Goal: Task Accomplishment & Management: Manage account settings

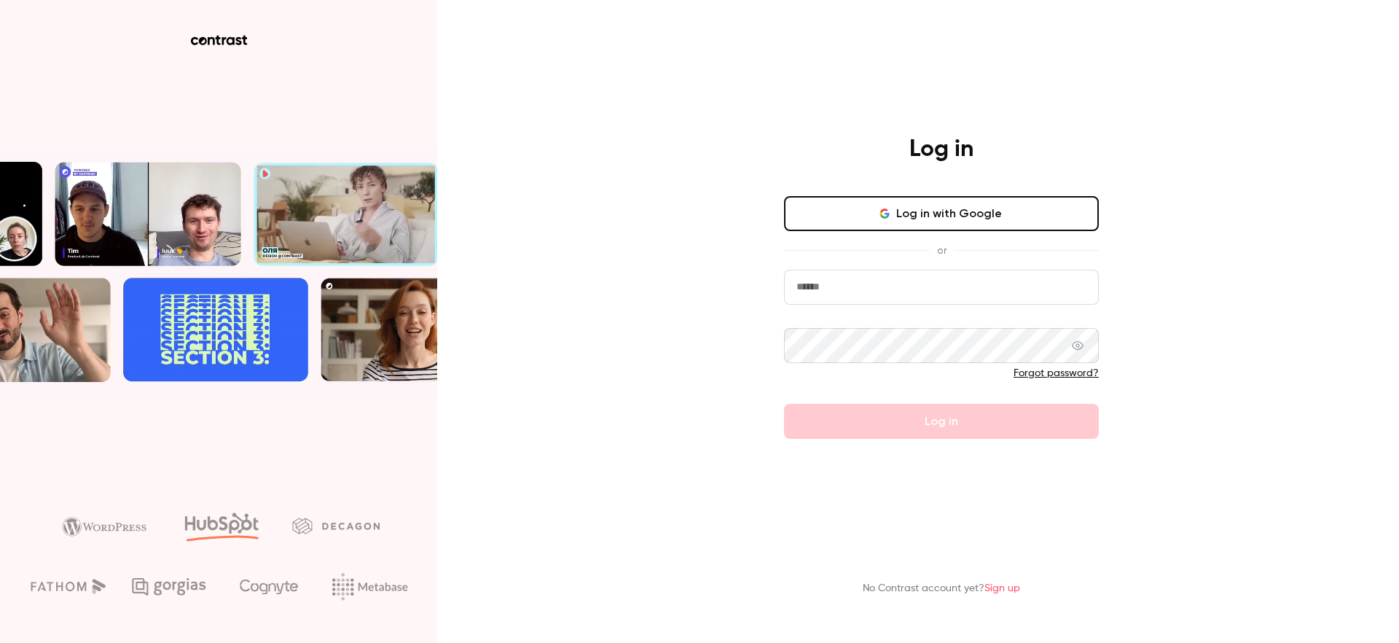
click at [975, 208] on button "Log in with Google" at bounding box center [941, 213] width 315 height 35
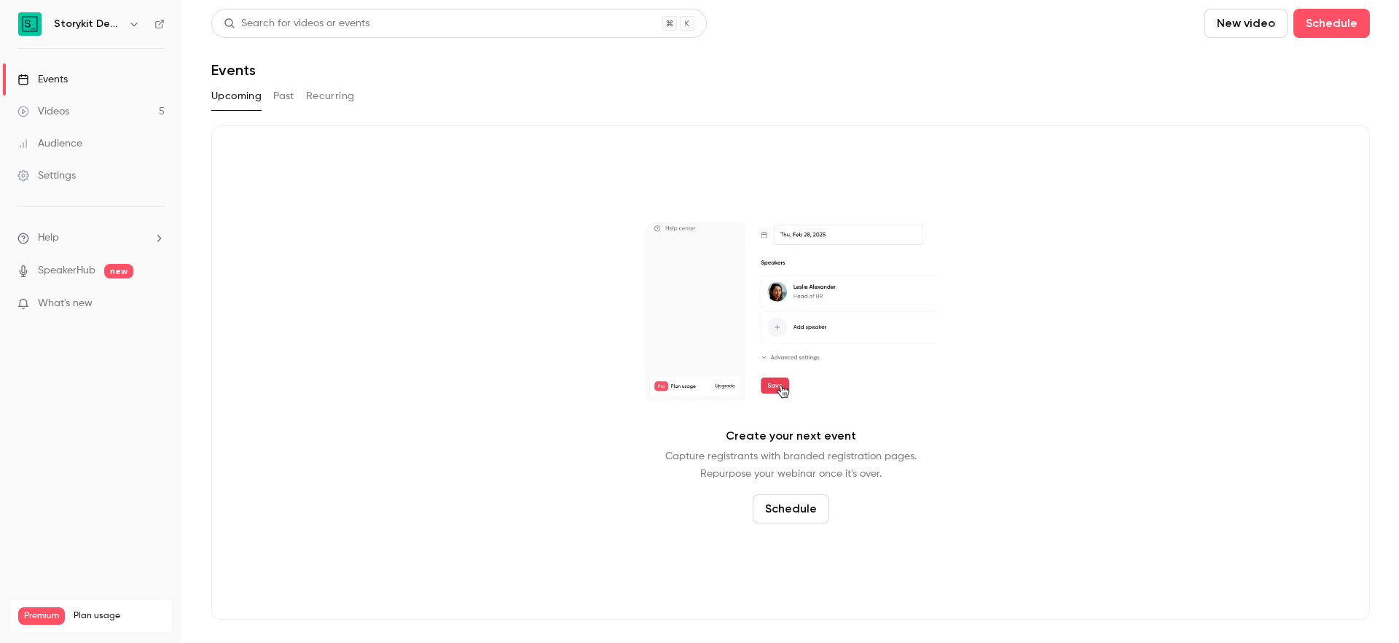
click at [285, 98] on button "Past" at bounding box center [283, 96] width 21 height 23
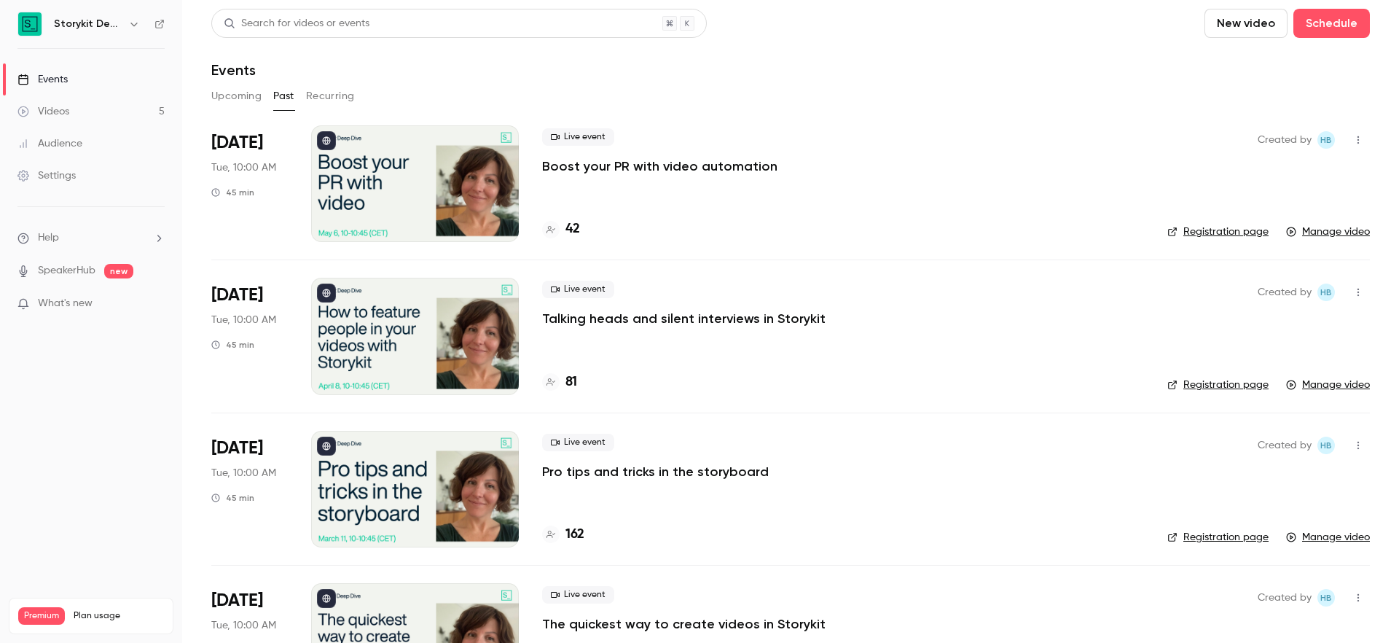
click at [1215, 229] on link "Registration page" at bounding box center [1218, 232] width 101 height 15
click at [129, 26] on icon "button" at bounding box center [134, 24] width 12 height 12
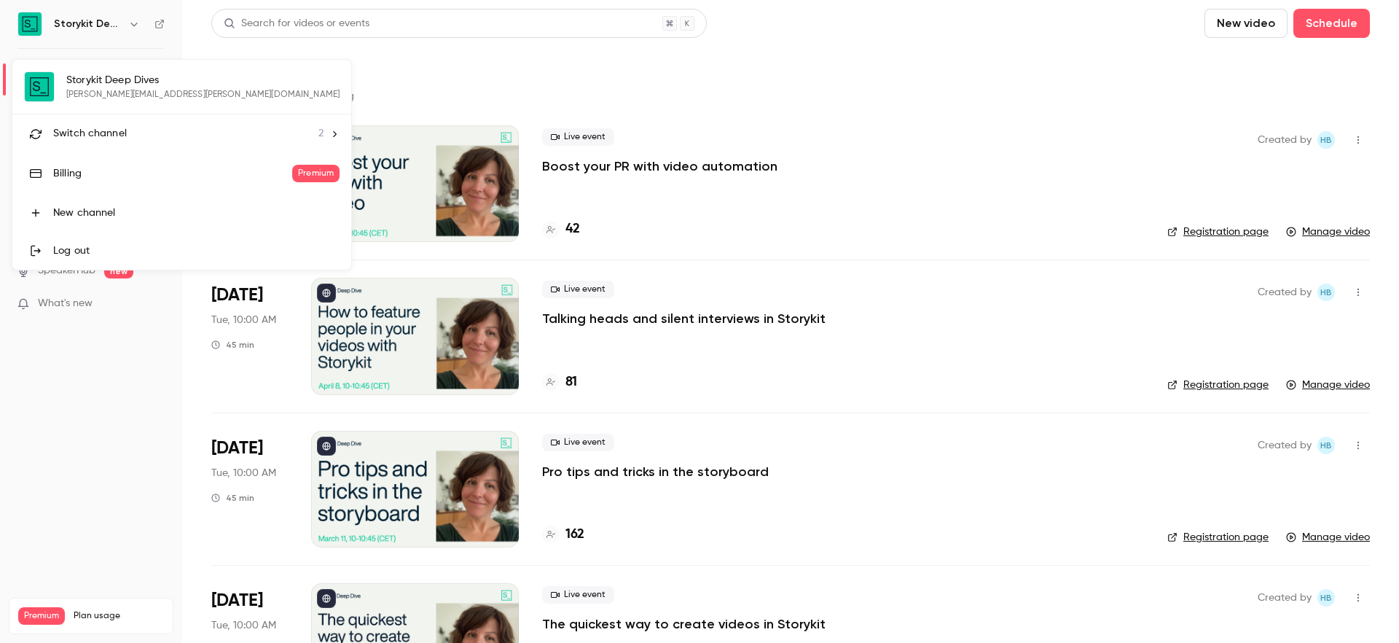
click at [144, 135] on div "Switch channel 2" at bounding box center [188, 133] width 270 height 15
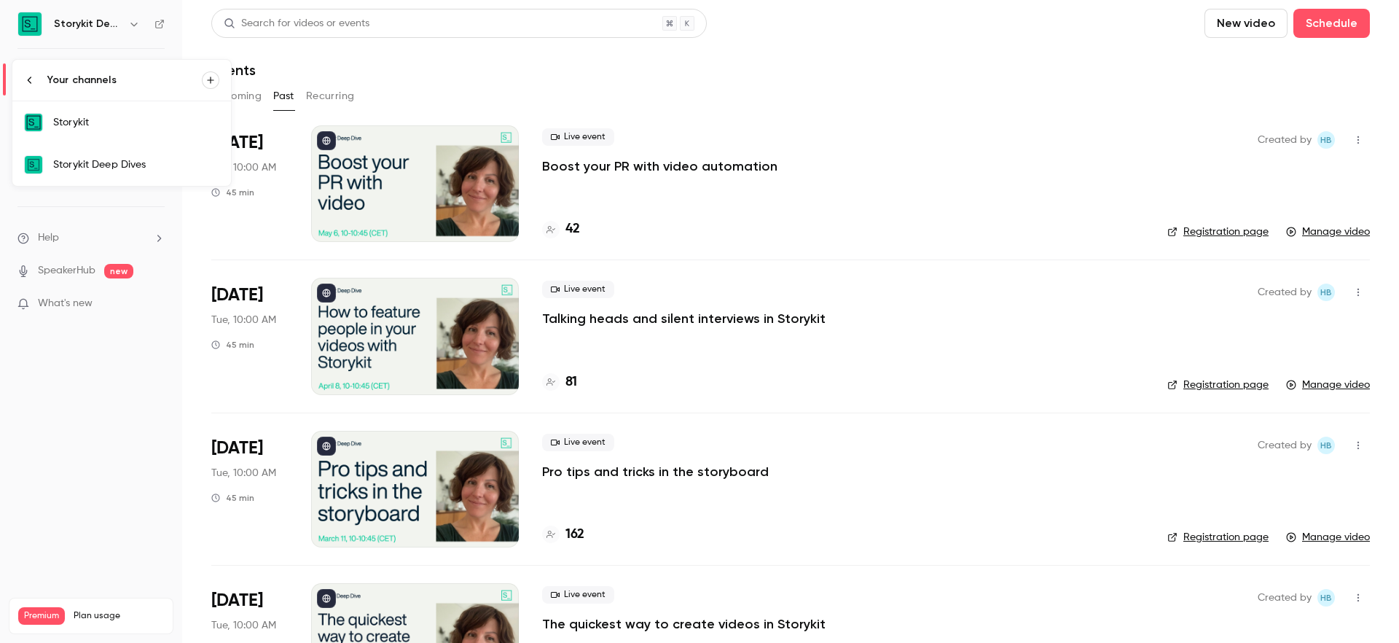
click at [144, 135] on link "Storykit" at bounding box center [121, 122] width 219 height 42
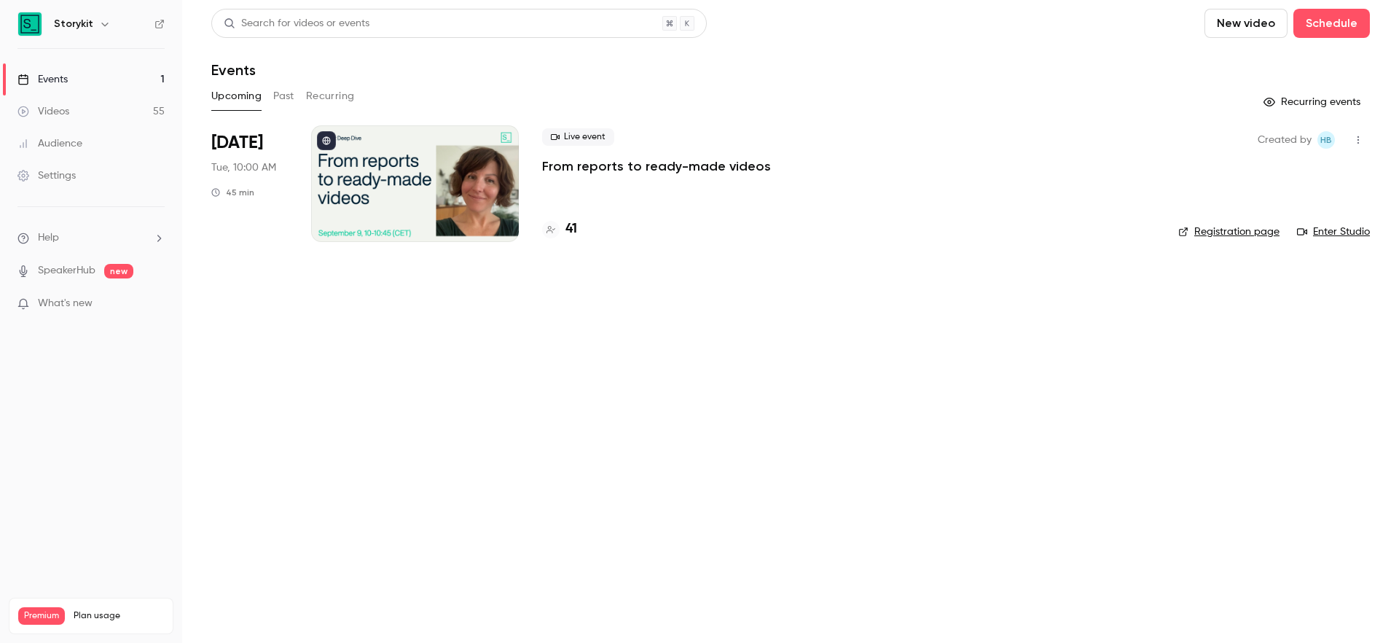
click at [463, 192] on div at bounding box center [415, 183] width 208 height 117
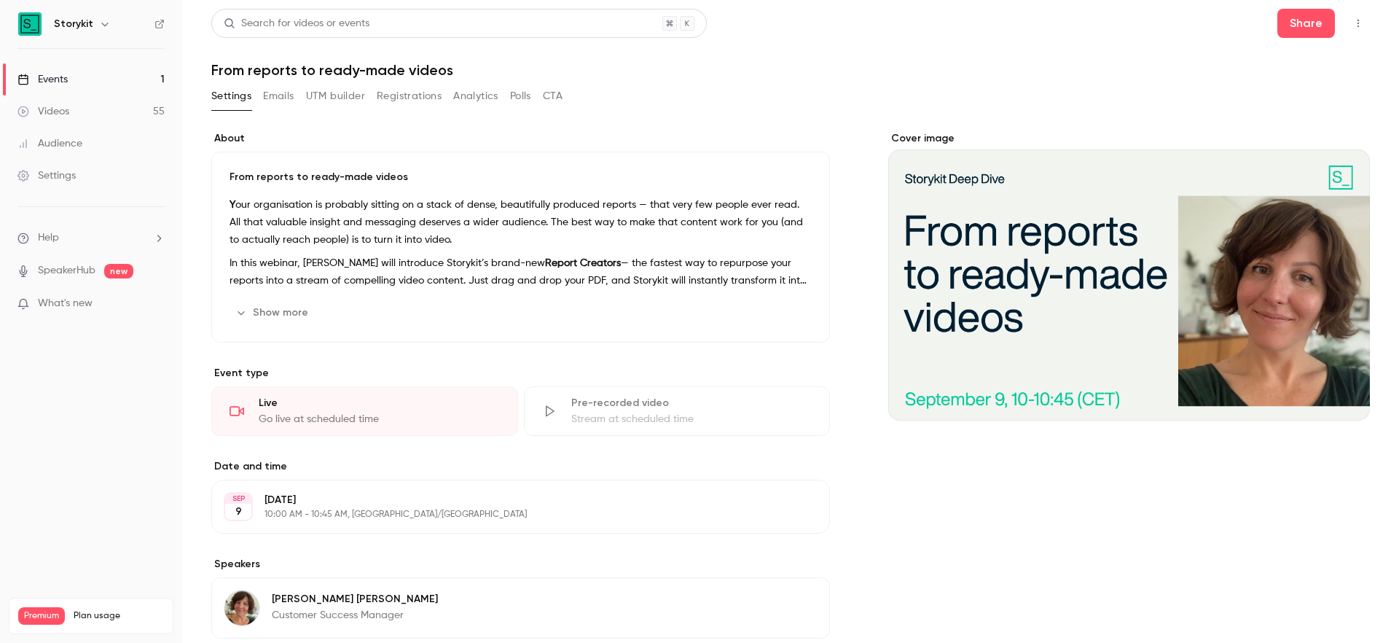
click at [418, 106] on button "Registrations" at bounding box center [409, 96] width 65 height 23
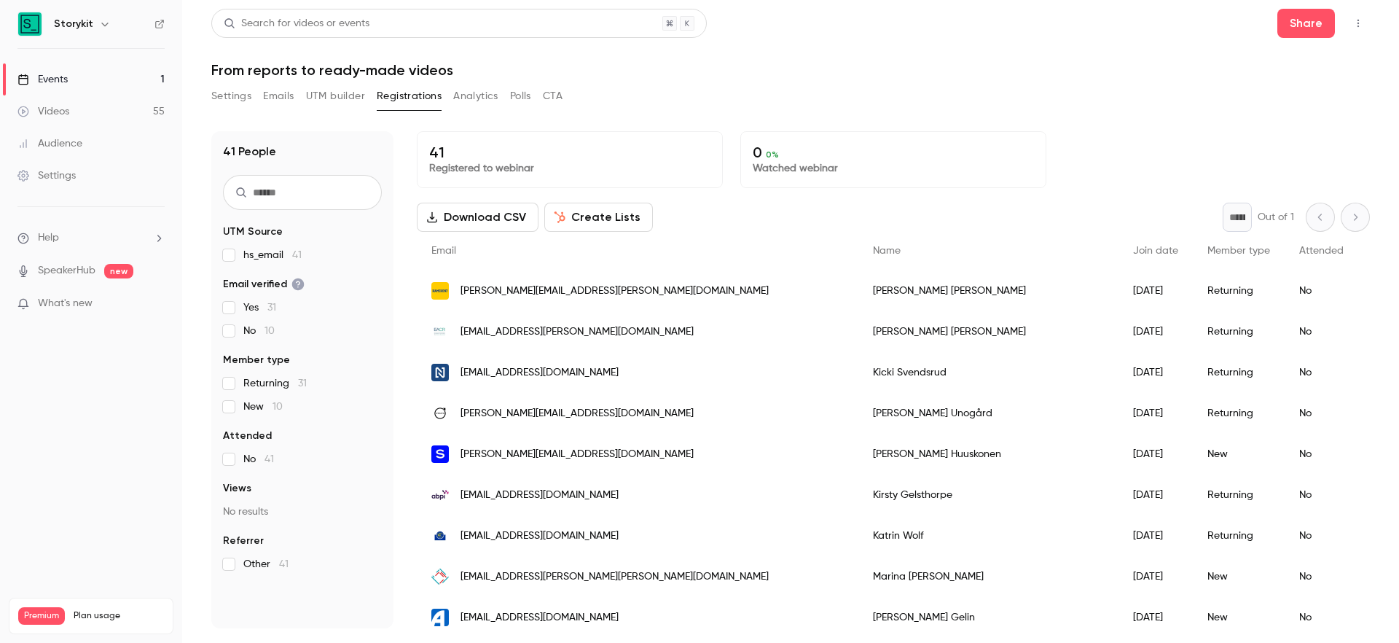
click at [101, 25] on icon "button" at bounding box center [104, 25] width 7 height 4
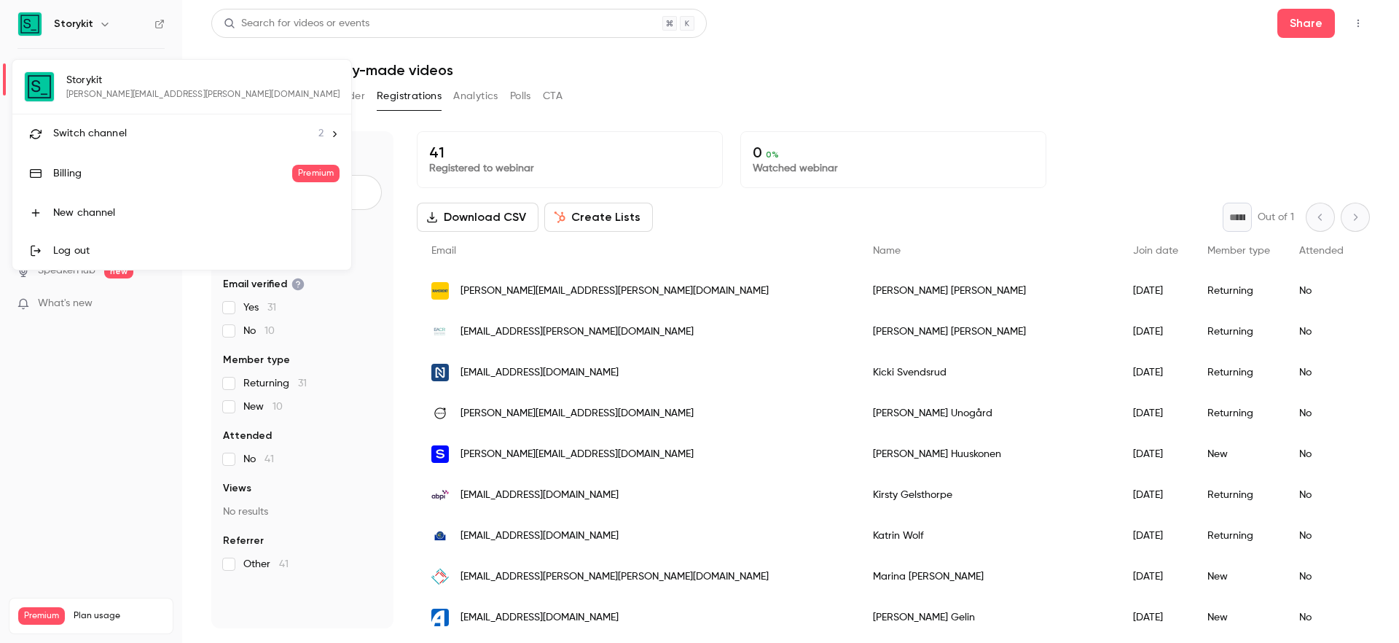
click at [121, 85] on div "Storykit [PERSON_NAME][EMAIL_ADDRESS][PERSON_NAME][DOMAIN_NAME] Switch channel …" at bounding box center [181, 165] width 339 height 210
click at [128, 130] on div "Switch channel 2" at bounding box center [188, 133] width 270 height 15
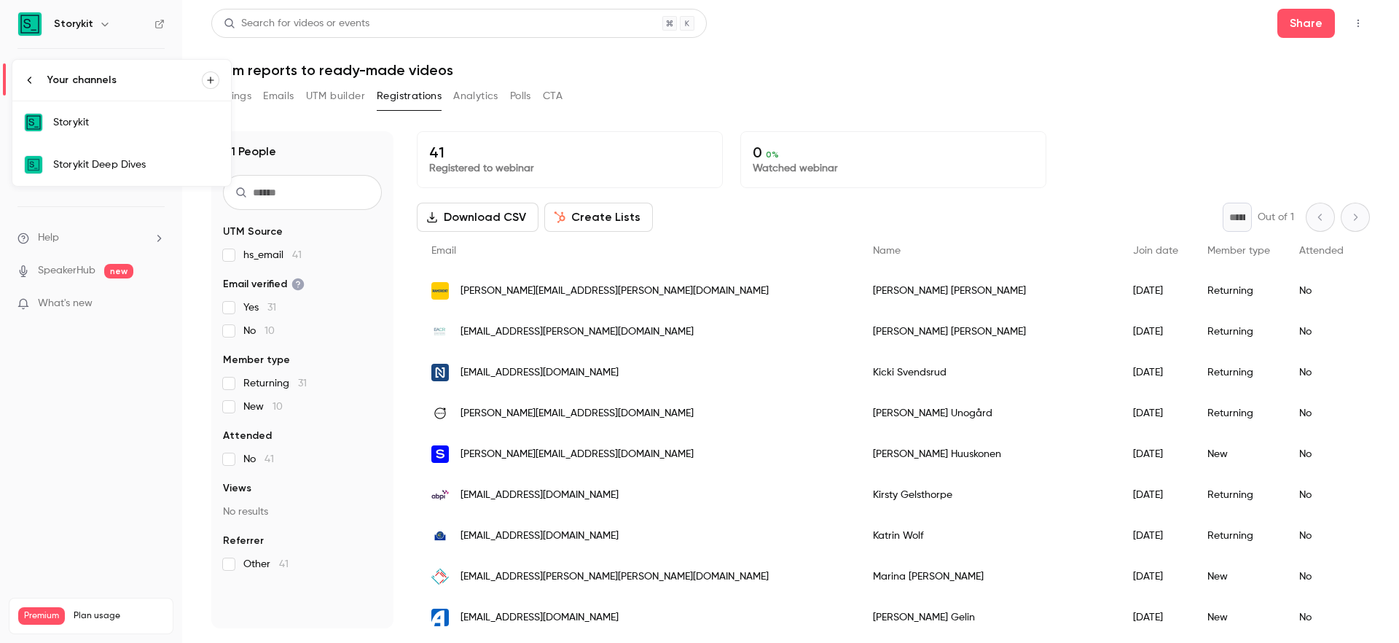
click at [138, 169] on div "Storykit Deep Dives" at bounding box center [136, 164] width 166 height 15
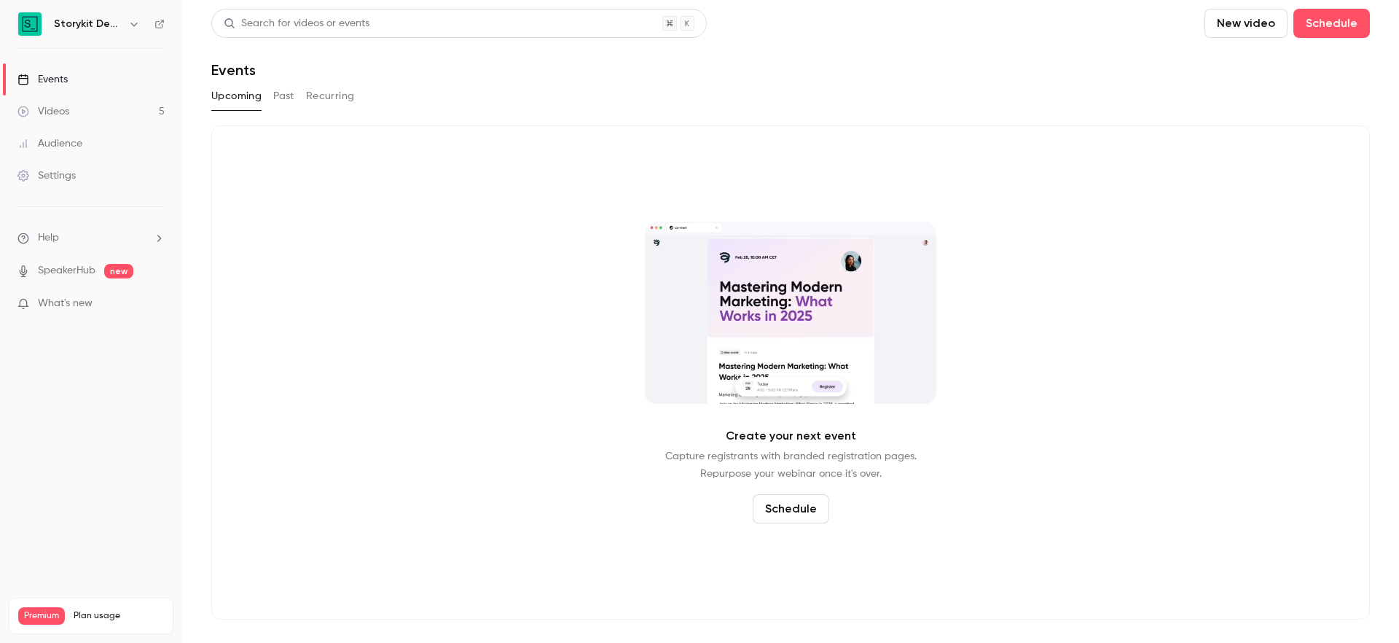
click at [279, 98] on button "Past" at bounding box center [283, 96] width 21 height 23
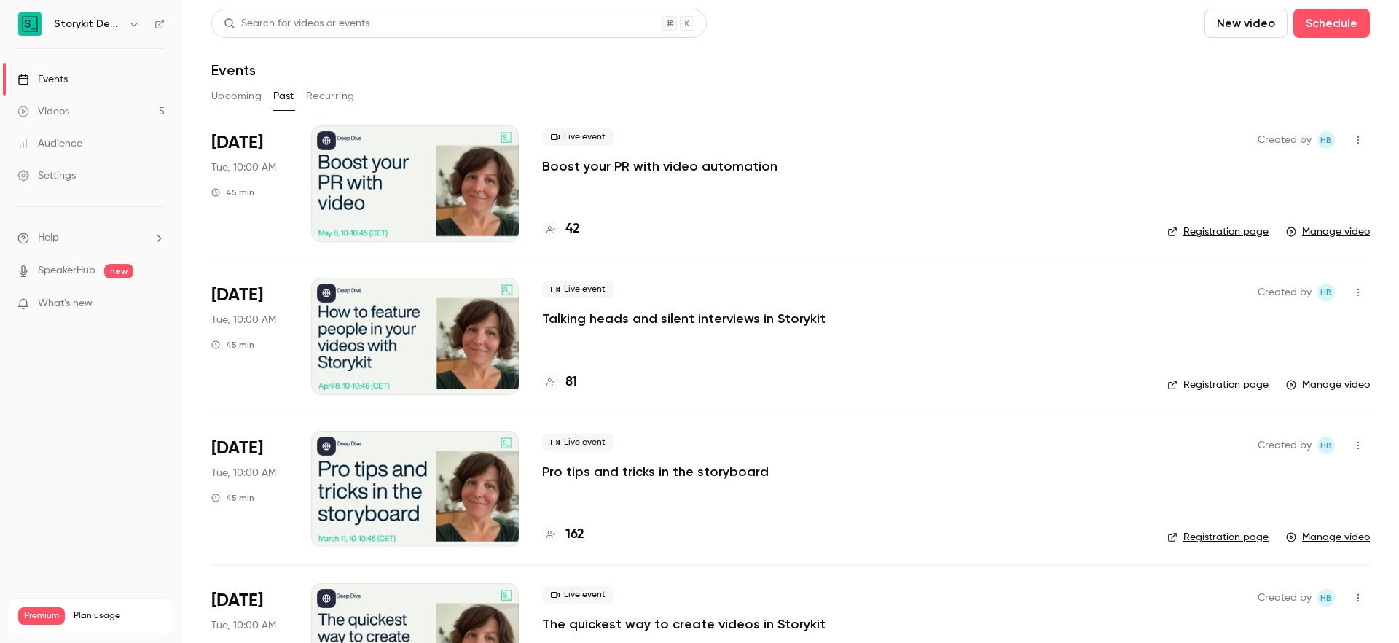
click at [571, 161] on p "Boost your PR with video automation" at bounding box center [659, 165] width 235 height 17
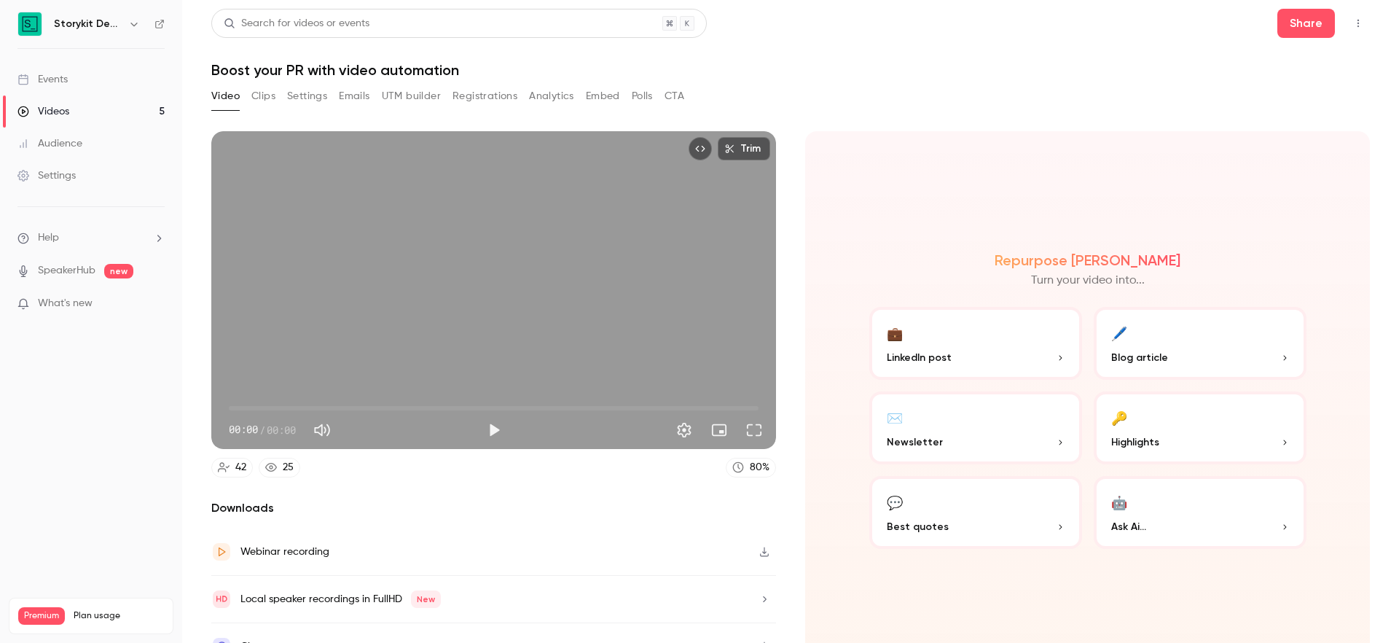
click at [477, 92] on button "Registrations" at bounding box center [485, 96] width 65 height 23
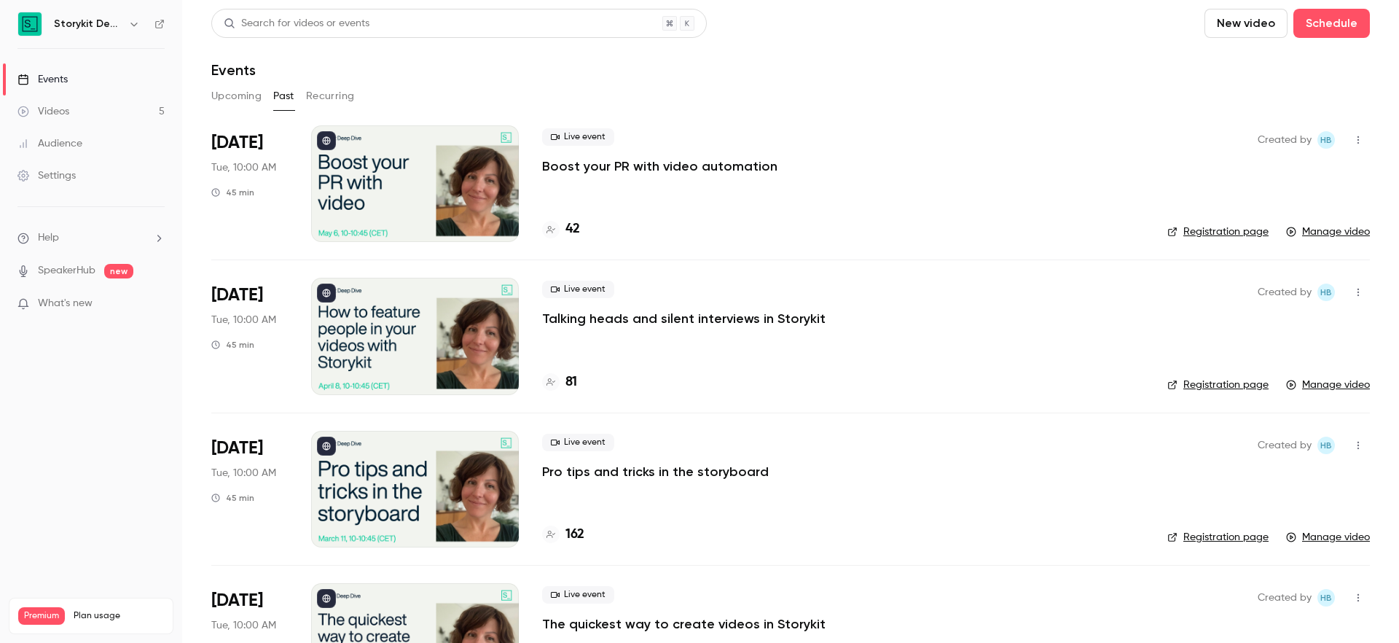
click at [356, 329] on div at bounding box center [415, 336] width 208 height 117
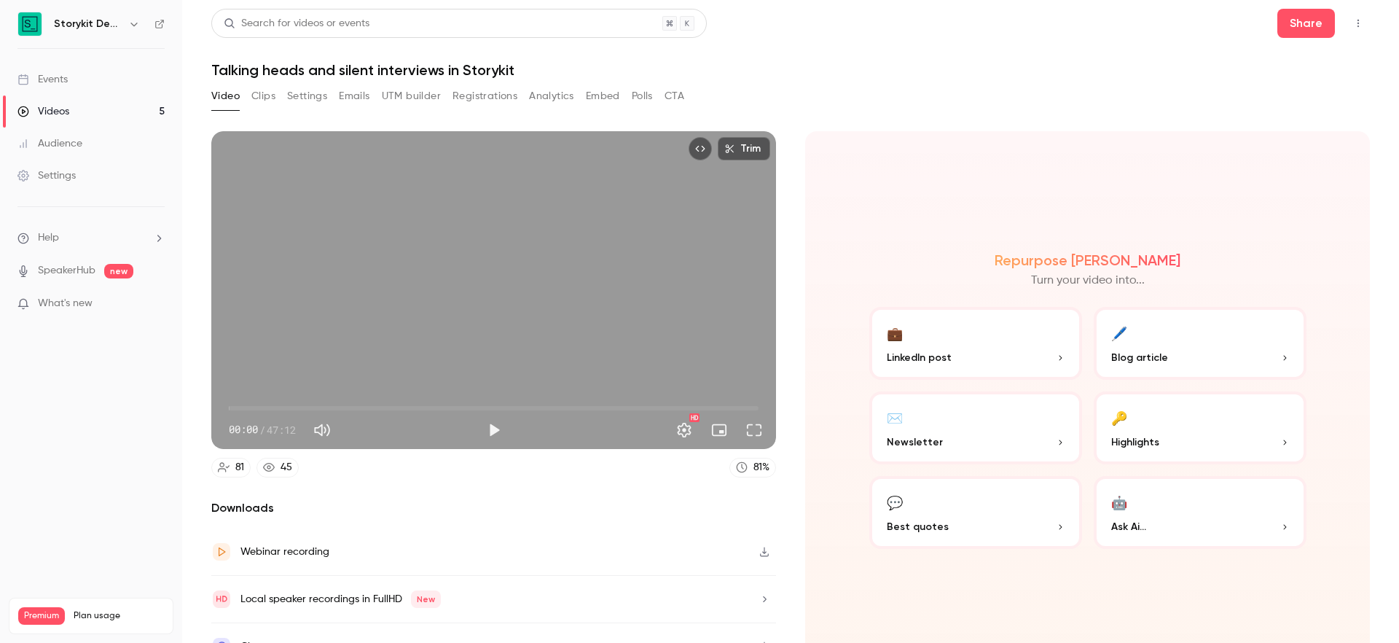
click at [469, 94] on button "Registrations" at bounding box center [485, 96] width 65 height 23
